Goal: Task Accomplishment & Management: Manage account settings

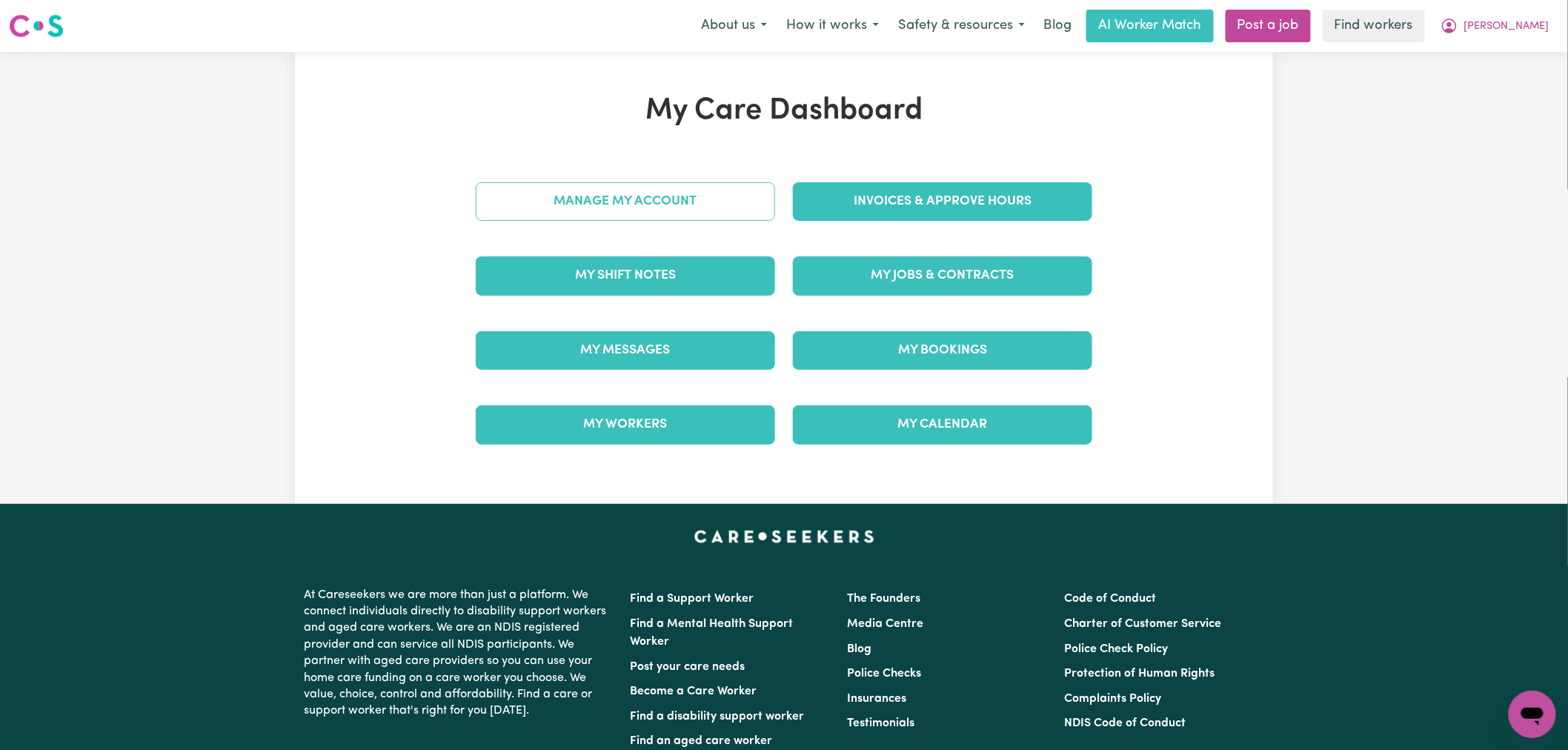
click at [695, 196] on link "Manage My Account" at bounding box center [626, 201] width 300 height 38
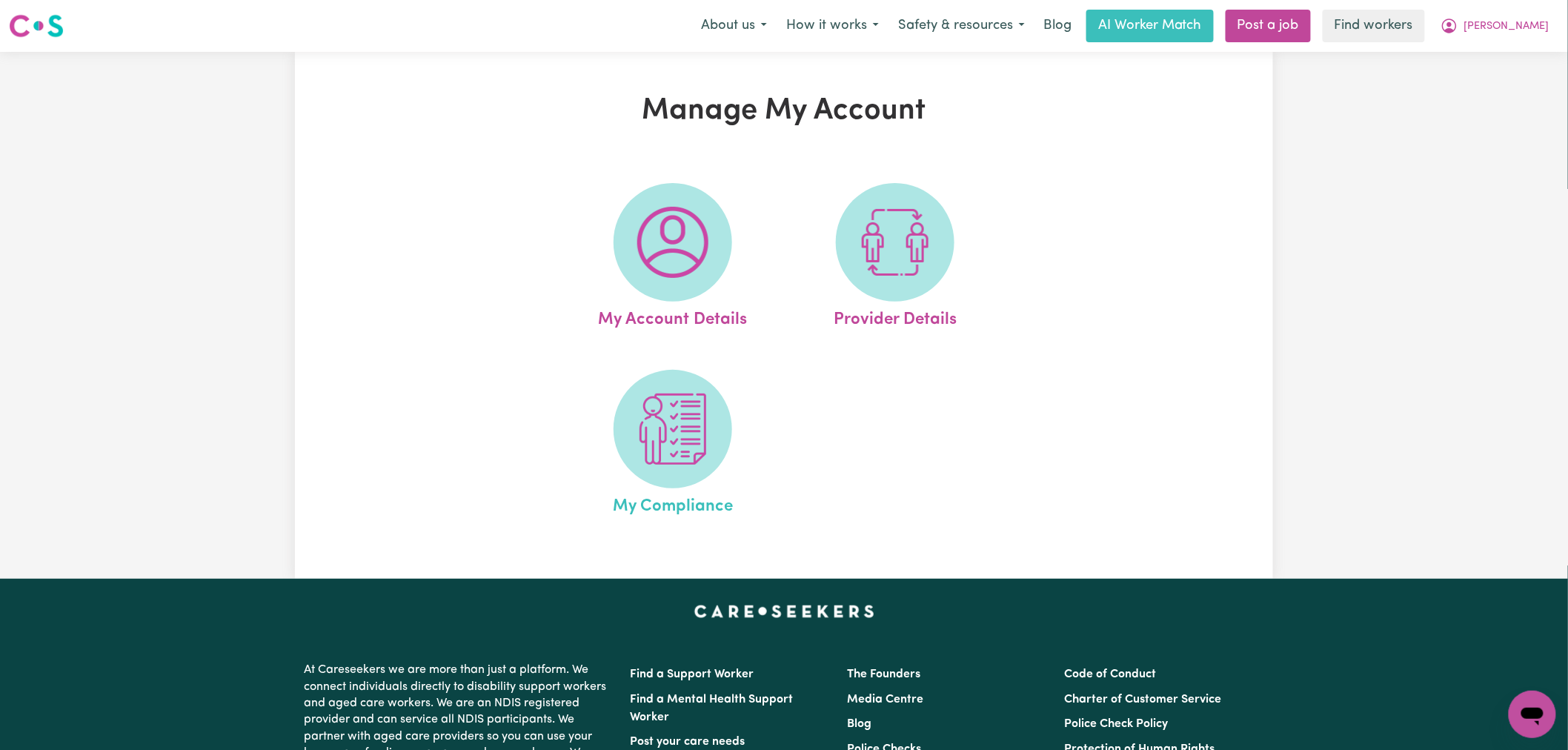
click at [689, 512] on span "My Compliance" at bounding box center [673, 504] width 120 height 31
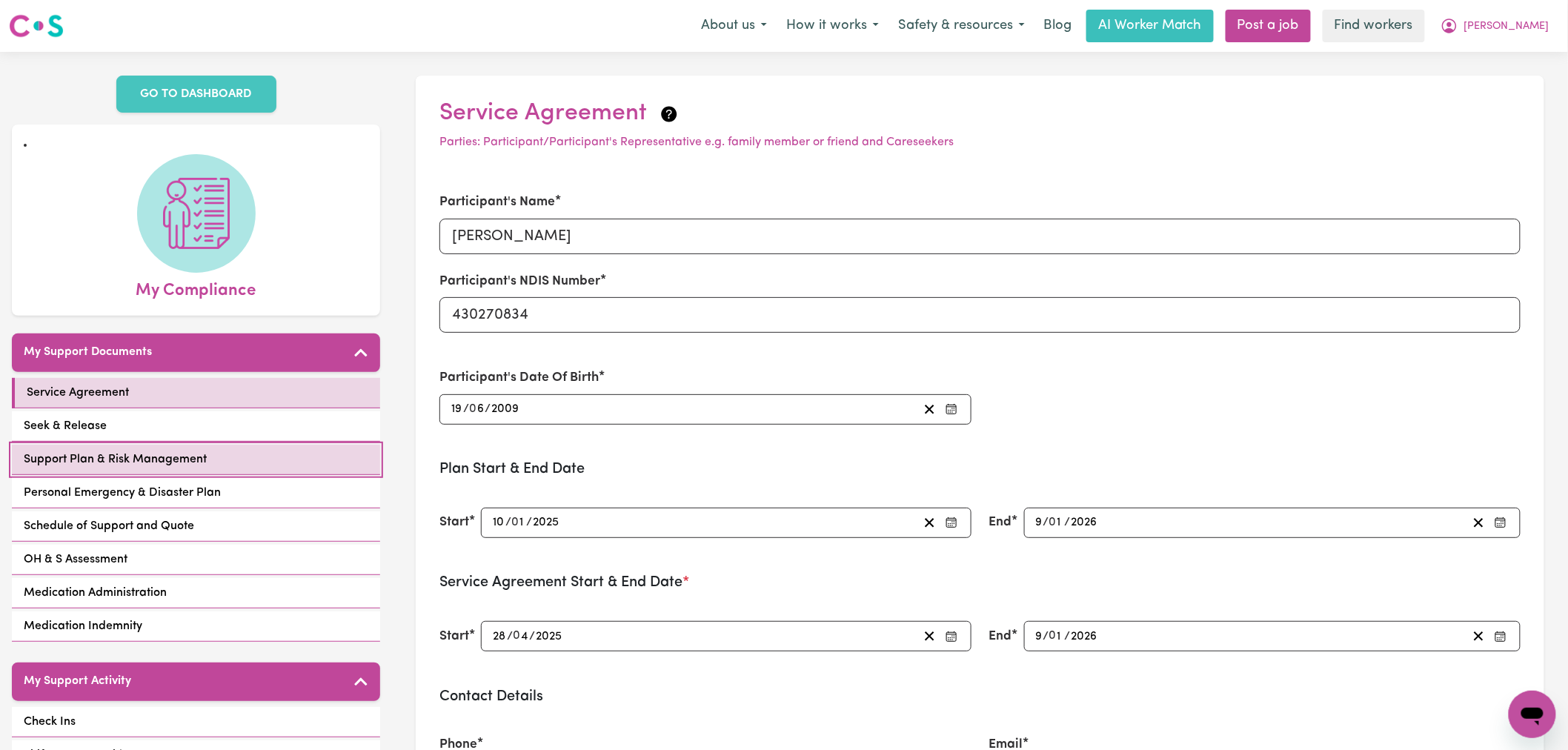
click at [211, 462] on link "Support Plan & Risk Management" at bounding box center [196, 459] width 369 height 31
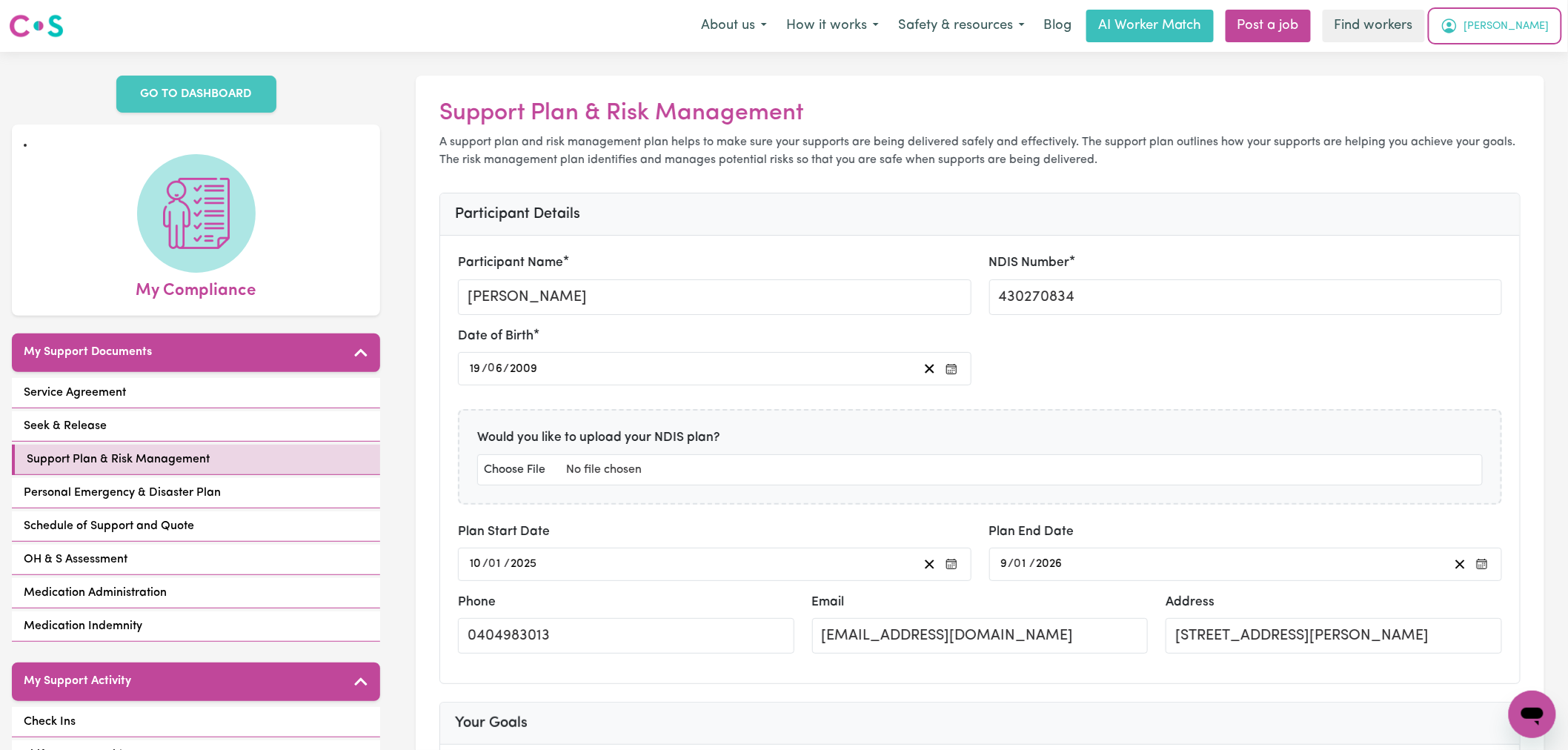
click at [1544, 27] on span "[PERSON_NAME]" at bounding box center [1507, 27] width 85 height 16
click at [1537, 83] on link "Logout" at bounding box center [1500, 85] width 117 height 28
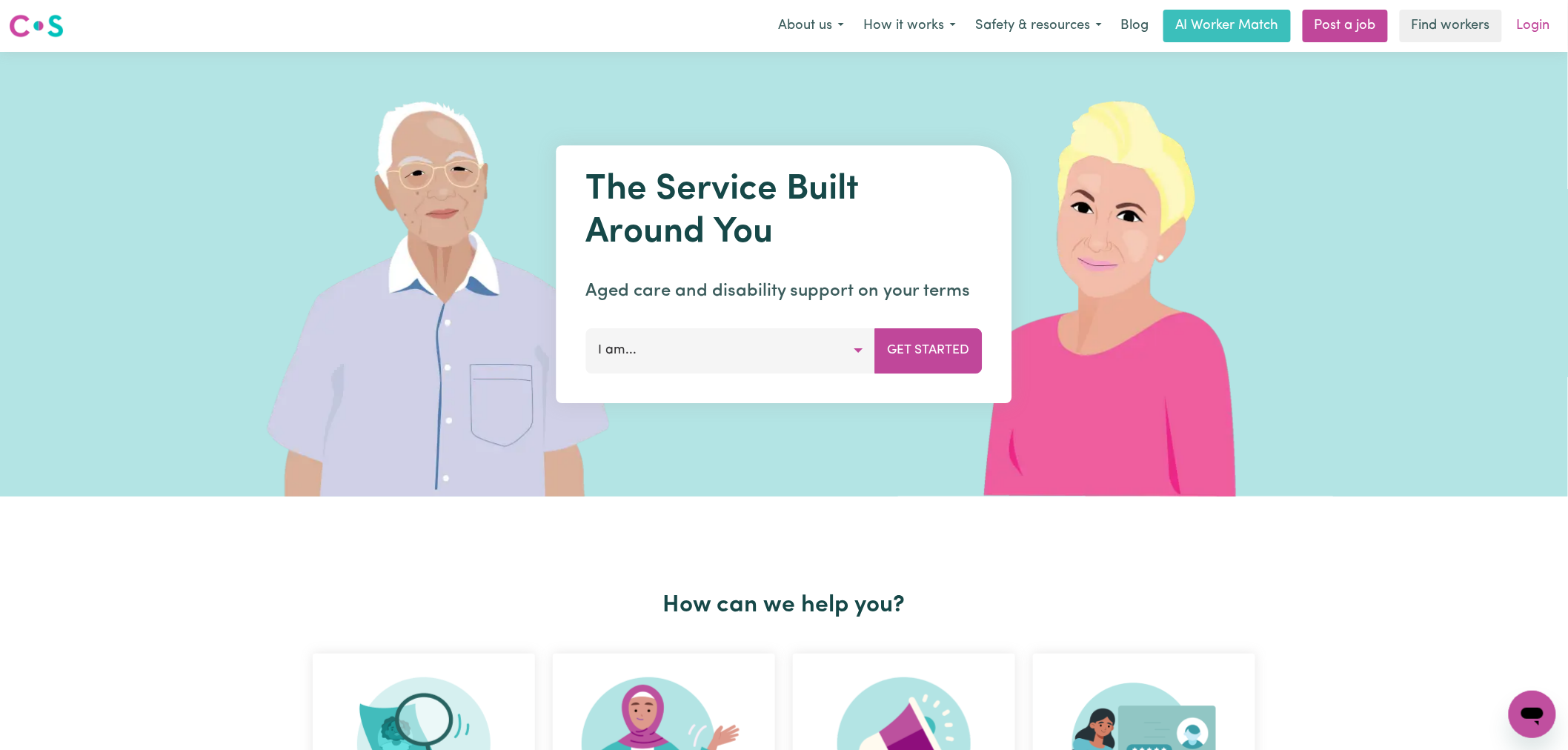
click at [1543, 19] on link "Login" at bounding box center [1534, 26] width 51 height 33
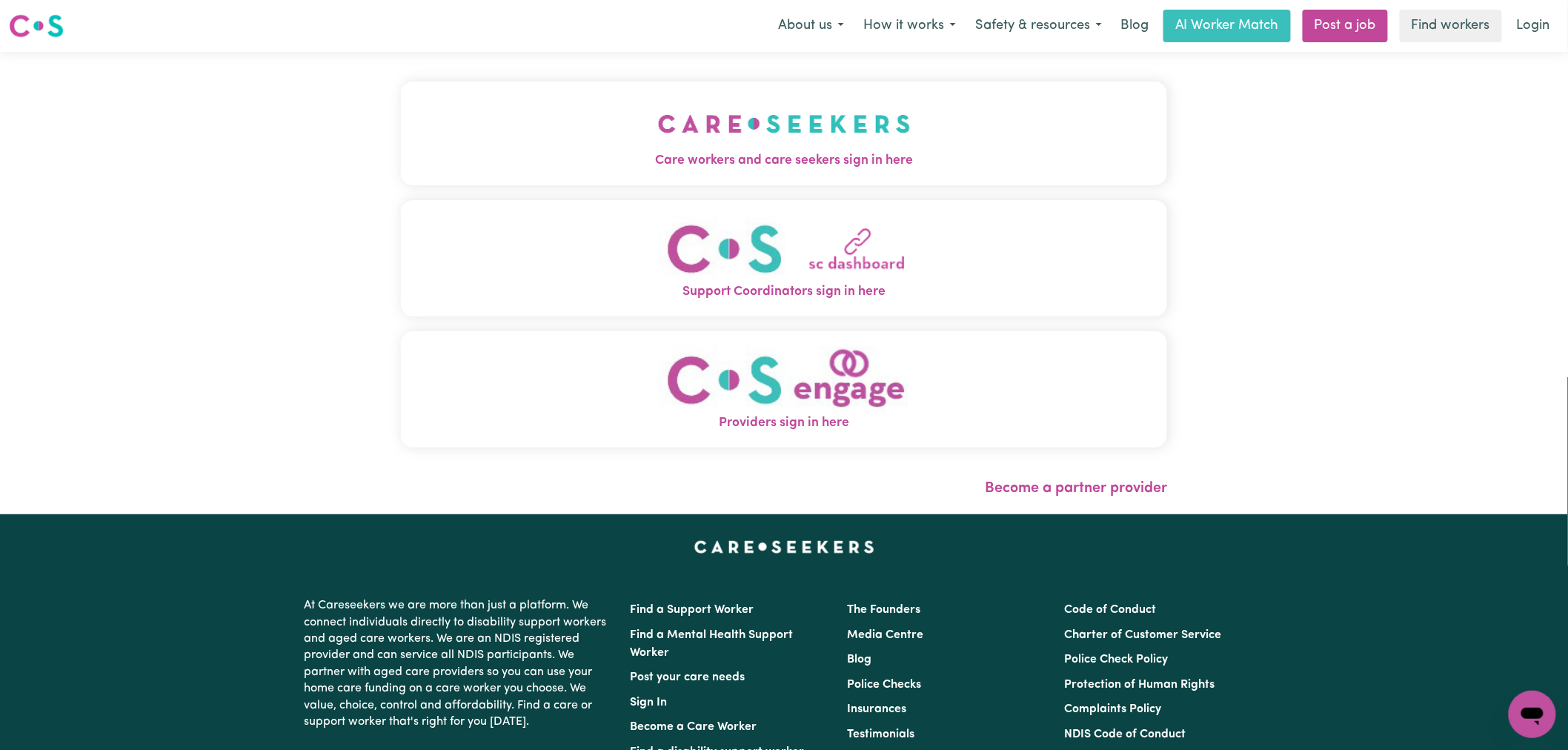
click at [567, 151] on span "Care workers and care seekers sign in here" at bounding box center [784, 161] width 766 height 19
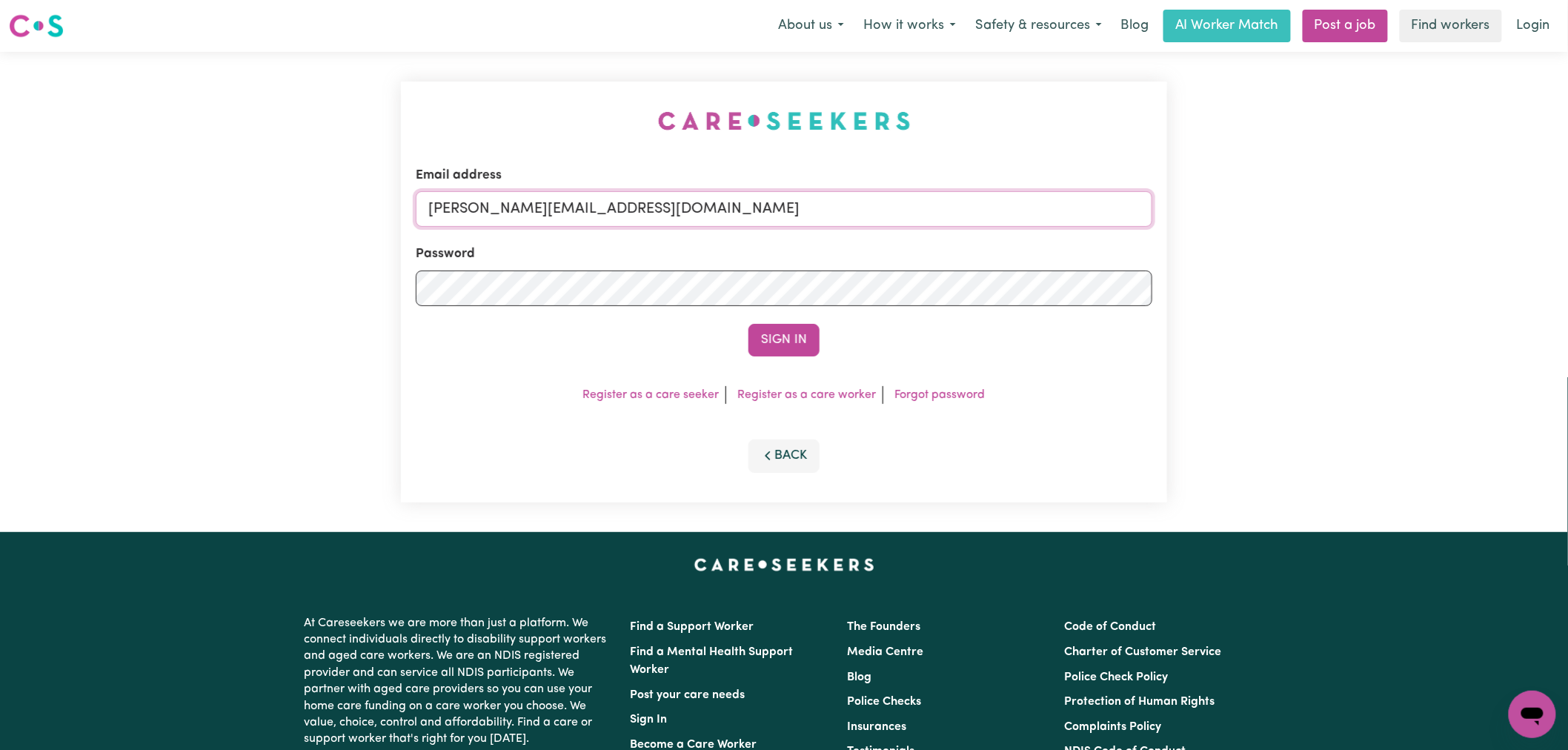
drag, startPoint x: 744, startPoint y: 209, endPoint x: 726, endPoint y: 226, distance: 24.8
click at [744, 209] on input "[PERSON_NAME][EMAIL_ADDRESS][DOMAIN_NAME]" at bounding box center [784, 208] width 736 height 35
drag, startPoint x: 795, startPoint y: 211, endPoint x: 505, endPoint y: 208, distance: 290.0
click at [505, 208] on input "superuser~[EMAIL_ADDRESS][DOMAIN_NAME]" at bounding box center [784, 208] width 736 height 35
type input "superuser~[EMAIL_ADDRESS][DOMAIN_NAME]"
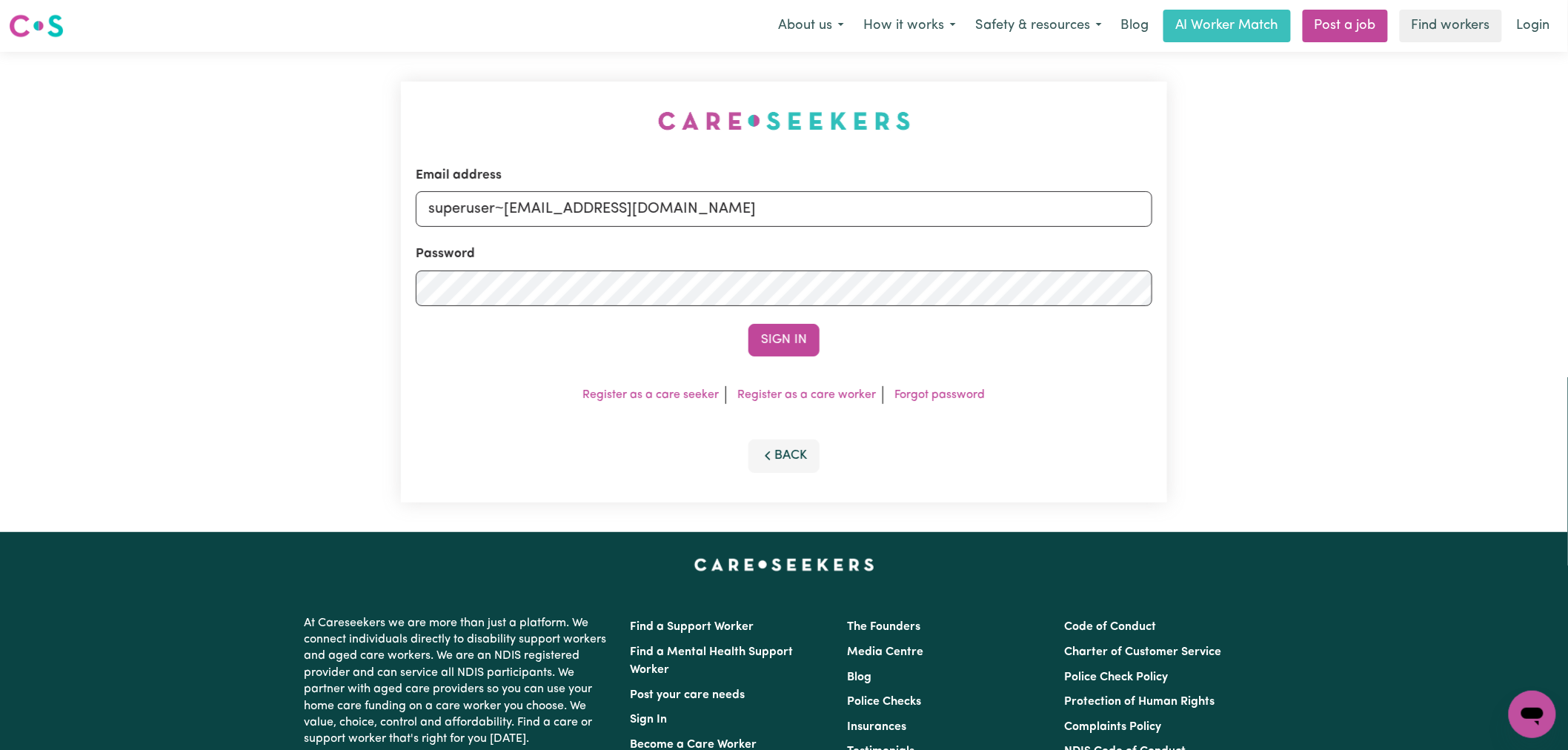
click at [802, 362] on div "Email address superuser~[EMAIL_ADDRESS][DOMAIN_NAME] Password Sign In Register …" at bounding box center [784, 292] width 766 height 421
click at [799, 350] on button "Sign In" at bounding box center [784, 340] width 71 height 33
